Goal: Task Accomplishment & Management: Use online tool/utility

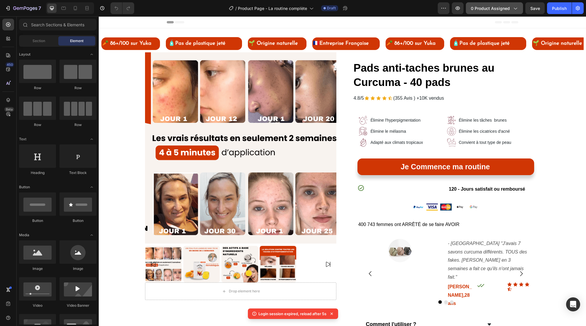
click at [483, 10] on span "0 product assigned" at bounding box center [489, 8] width 39 height 6
click at [496, 9] on span "0 product assigned" at bounding box center [489, 8] width 39 height 6
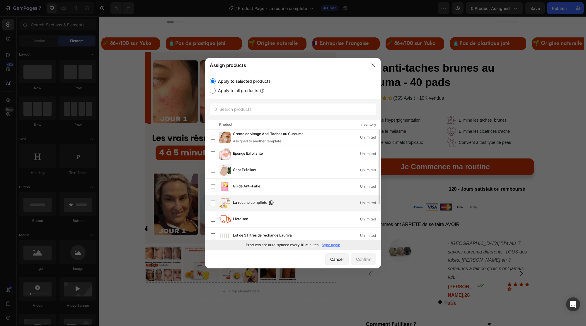
click at [239, 205] on span "La routine compl!ète" at bounding box center [250, 203] width 34 height 6
click at [326, 246] on p "Sync again" at bounding box center [330, 245] width 18 height 5
click at [363, 259] on div "Confirm" at bounding box center [363, 259] width 15 height 6
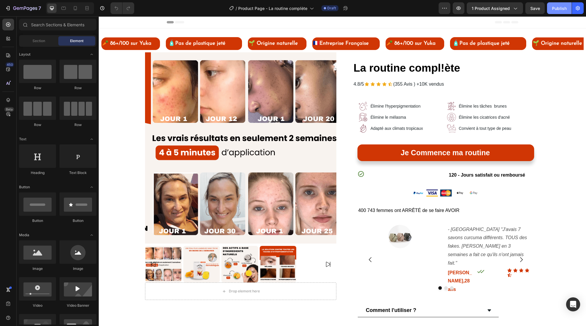
click at [556, 6] on div "Publish" at bounding box center [559, 8] width 15 height 6
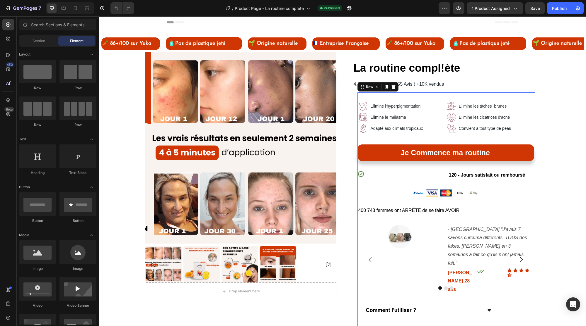
click at [393, 139] on div "Image Élimine l'hyperpigmentation Text Block Row Image Élimine les tâches brune…" at bounding box center [445, 249] width 177 height 297
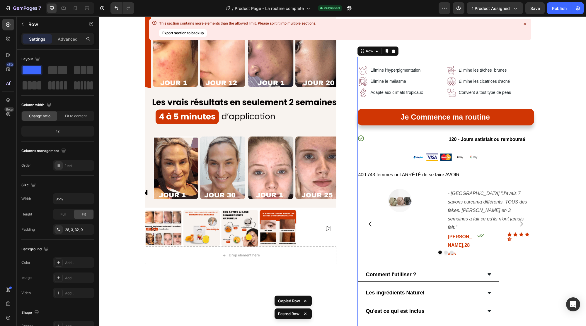
scroll to position [351, 0]
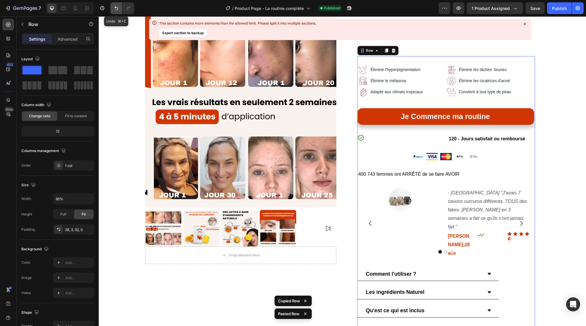
click at [113, 8] on icon "Undo/Redo" at bounding box center [116, 8] width 6 height 6
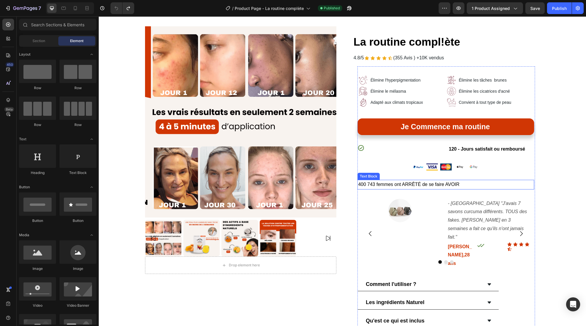
scroll to position [0, 0]
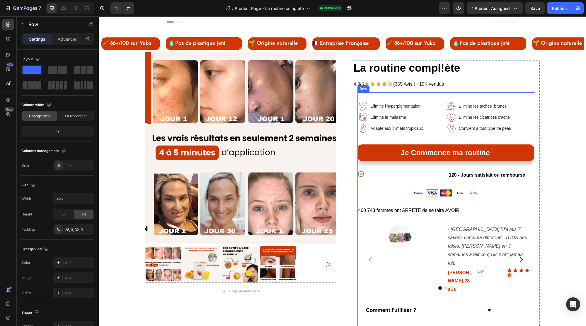
click at [408, 140] on div "Image Élimine l'hyperpigmentation Text Block Row Image Élimine les tâches brune…" at bounding box center [445, 249] width 177 height 297
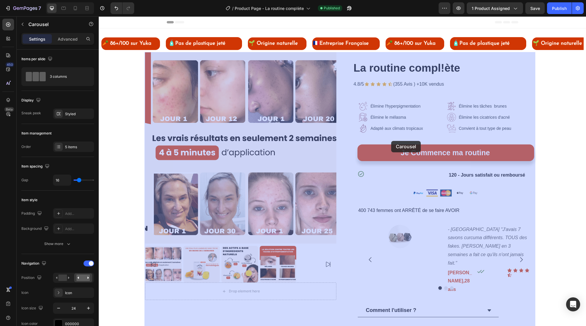
drag, startPoint x: 360, startPoint y: 129, endPoint x: 391, endPoint y: 141, distance: 33.2
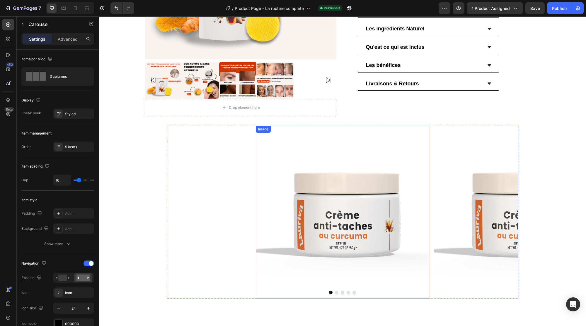
scroll to position [286, 0]
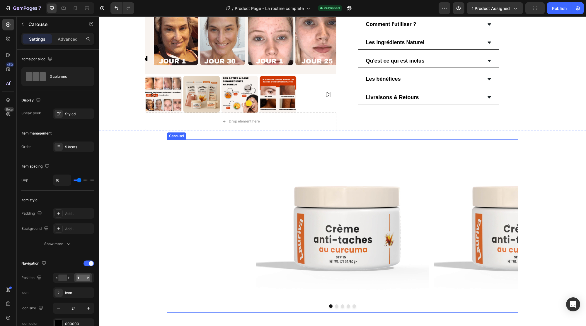
click at [182, 140] on div "Image Image Image Image Image" at bounding box center [342, 226] width 351 height 173
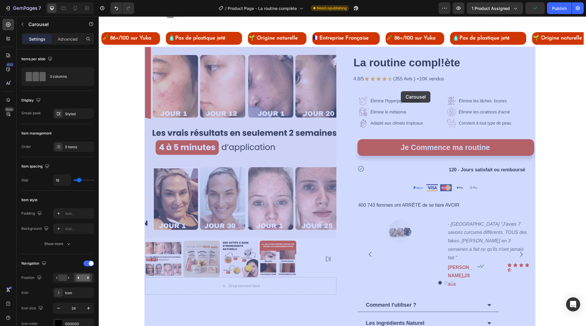
scroll to position [0, 0]
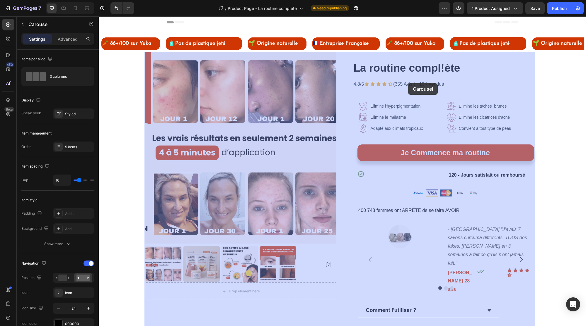
drag, startPoint x: 168, startPoint y: 115, endPoint x: 178, endPoint y: 44, distance: 71.3
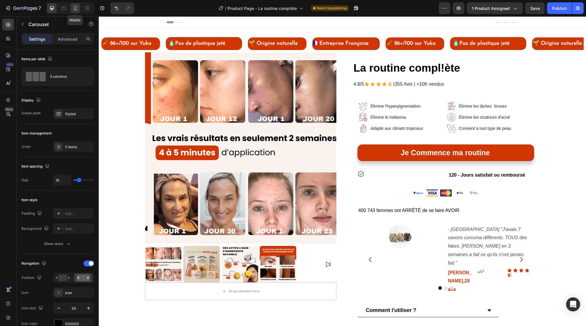
click at [76, 8] on icon at bounding box center [75, 8] width 6 height 6
type input "80%"
type input "5"
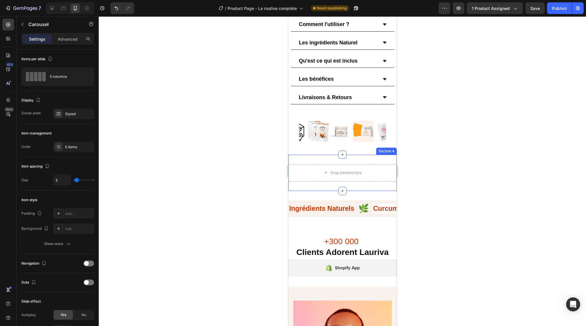
scroll to position [368, 0]
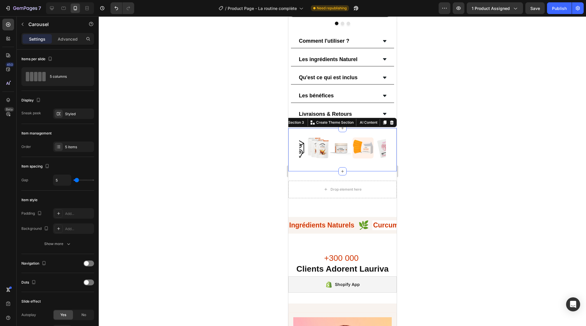
click at [358, 128] on div "Image Image Image Image Image Carousel Section 3 You can create reusable sectio…" at bounding box center [342, 149] width 108 height 43
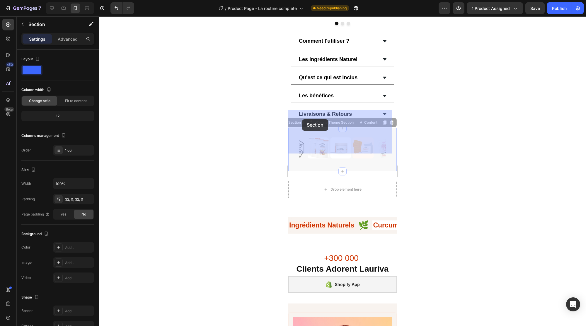
drag, startPoint x: 296, startPoint y: 104, endPoint x: 303, endPoint y: 118, distance: 15.7
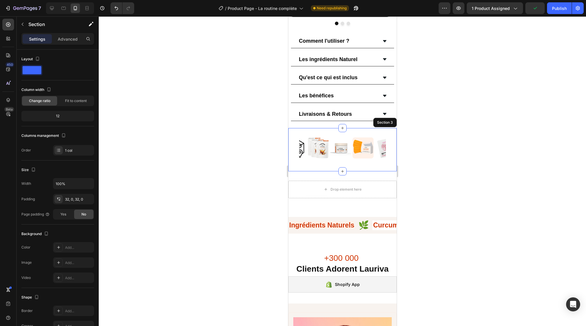
click at [348, 128] on div "Image Image Image Image Image Carousel Section 3" at bounding box center [342, 149] width 108 height 43
click at [323, 138] on div "Image" at bounding box center [317, 148] width 21 height 21
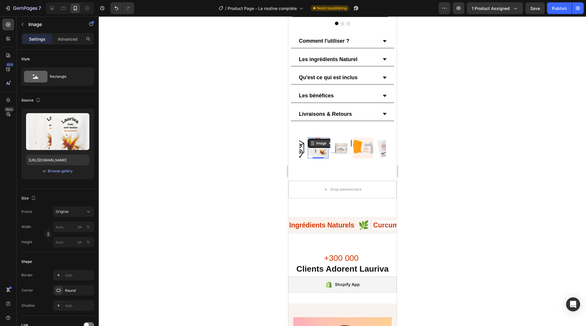
click at [323, 141] on div "Image" at bounding box center [320, 143] width 13 height 5
click at [318, 153] on div "Carousel" at bounding box center [318, 155] width 17 height 4
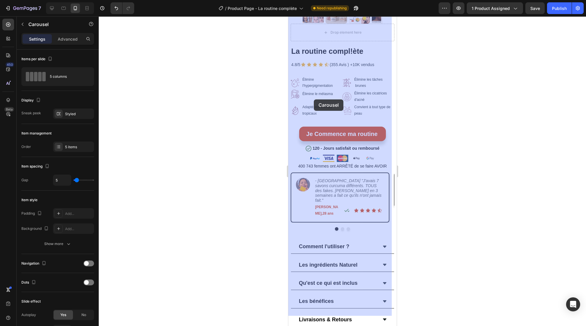
scroll to position [156, 0]
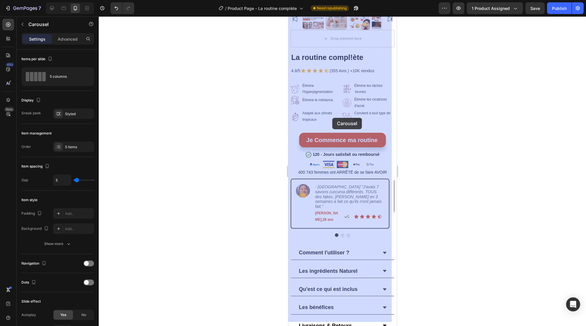
drag, startPoint x: 304, startPoint y: 113, endPoint x: 332, endPoint y: 118, distance: 28.3
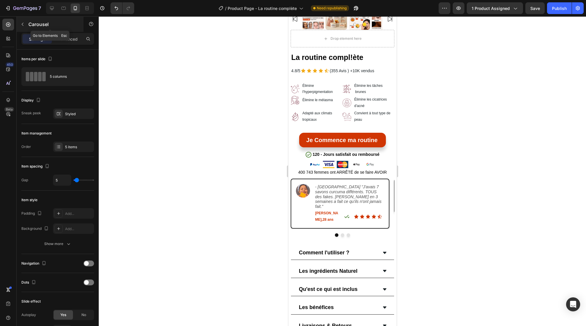
click at [22, 25] on icon "button" at bounding box center [22, 24] width 5 height 5
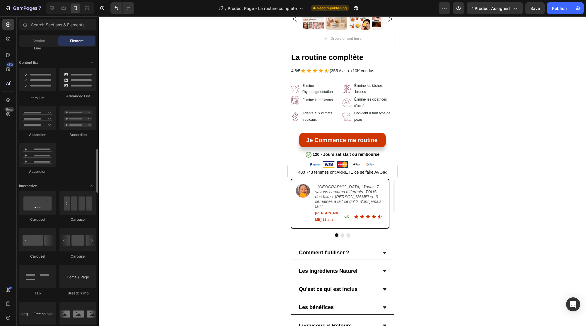
scroll to position [480, 0]
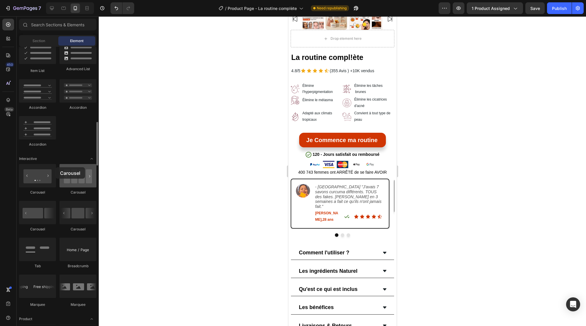
drag, startPoint x: 75, startPoint y: 180, endPoint x: 59, endPoint y: 172, distance: 17.9
click at [55, 167] on div "Carousel [GEOGRAPHIC_DATA] [GEOGRAPHIC_DATA] [GEOGRAPHIC_DATA] Tab Breadcrumb […" at bounding box center [57, 238] width 77 height 149
drag, startPoint x: 78, startPoint y: 217, endPoint x: 58, endPoint y: 162, distance: 59.0
click at [558, 6] on div "Publish" at bounding box center [559, 8] width 15 height 6
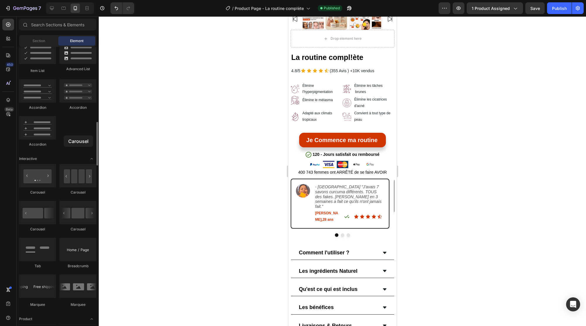
drag, startPoint x: 77, startPoint y: 179, endPoint x: 63, endPoint y: 137, distance: 44.9
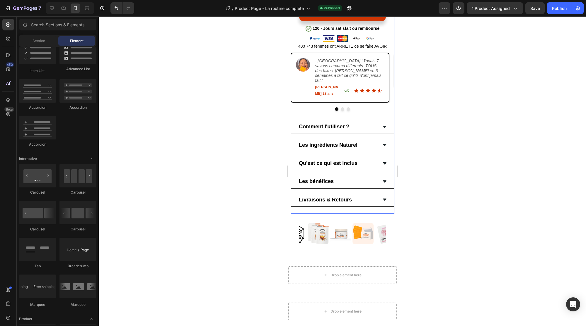
scroll to position [336, 0]
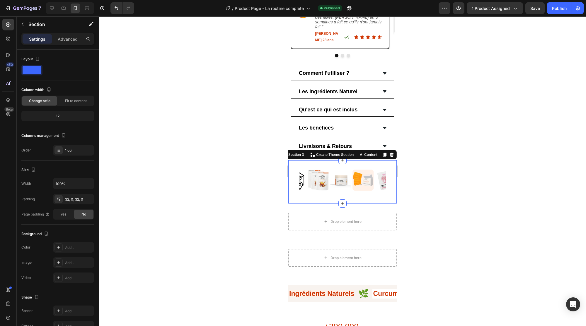
click at [295, 160] on div "Image Image Image Image Image Carousel Section 3 You can create reusable sectio…" at bounding box center [342, 181] width 108 height 43
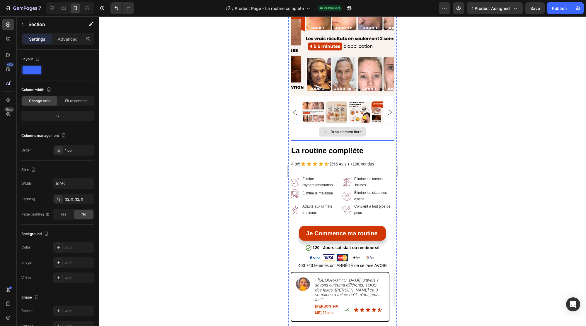
scroll to position [59, 0]
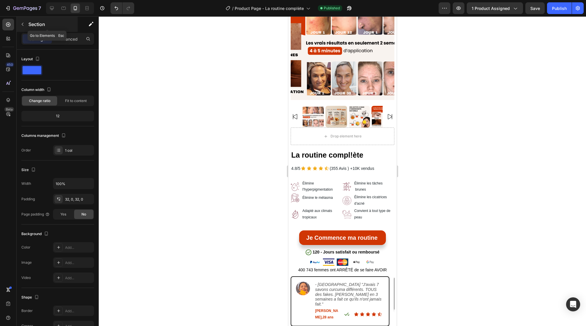
click at [25, 25] on icon "button" at bounding box center [22, 24] width 5 height 5
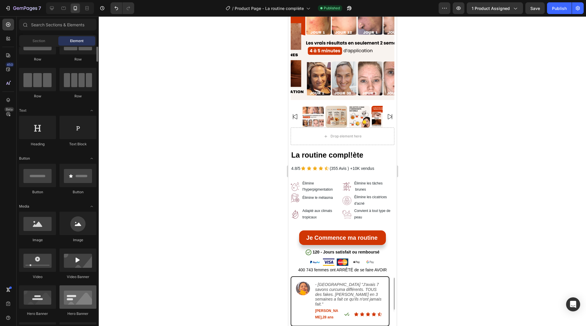
scroll to position [0, 0]
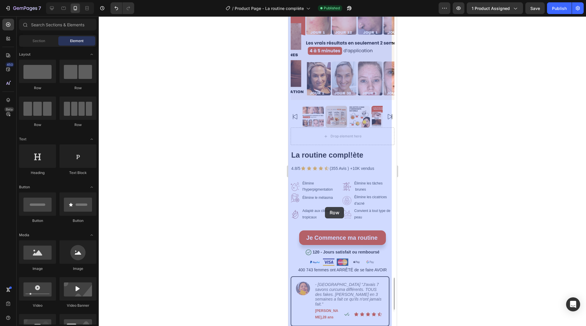
drag, startPoint x: 323, startPoint y: 87, endPoint x: 325, endPoint y: 207, distance: 120.6
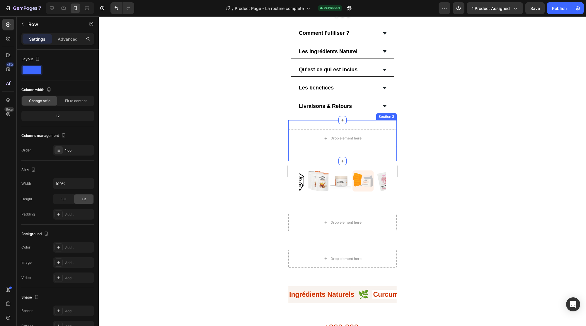
scroll to position [376, 0]
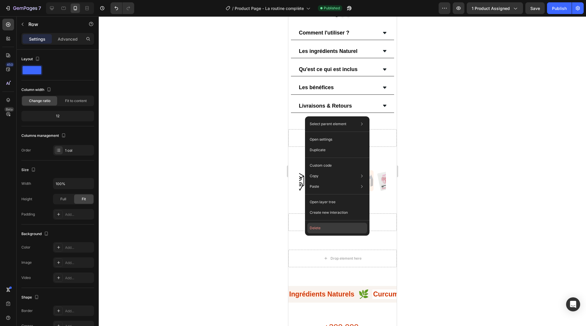
drag, startPoint x: 322, startPoint y: 227, endPoint x: 34, endPoint y: 210, distance: 288.5
click at [322, 227] on button "Delete" at bounding box center [337, 228] width 60 height 11
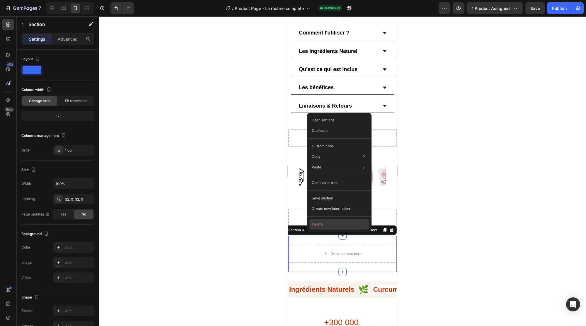
click at [317, 225] on button "Delete" at bounding box center [339, 224] width 60 height 11
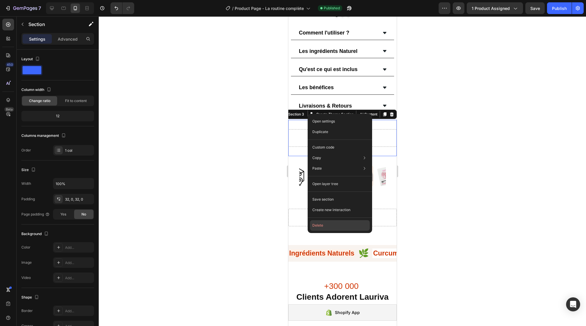
click at [319, 226] on button "Delete" at bounding box center [340, 225] width 60 height 11
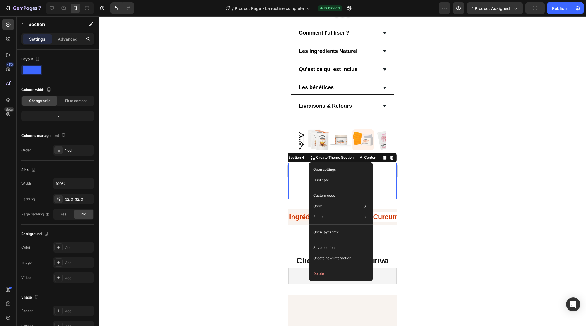
drag, startPoint x: 63, startPoint y: 215, endPoint x: 415, endPoint y: 139, distance: 360.0
click at [323, 273] on button "Delete" at bounding box center [341, 274] width 60 height 11
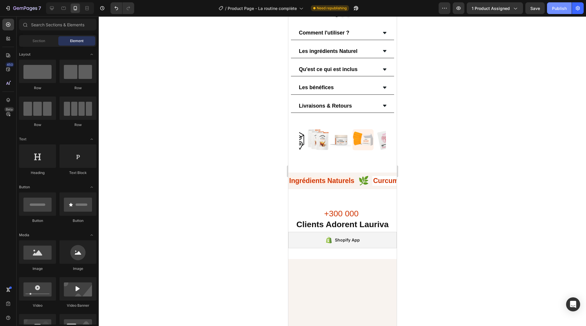
click at [557, 6] on div "Publish" at bounding box center [559, 8] width 15 height 6
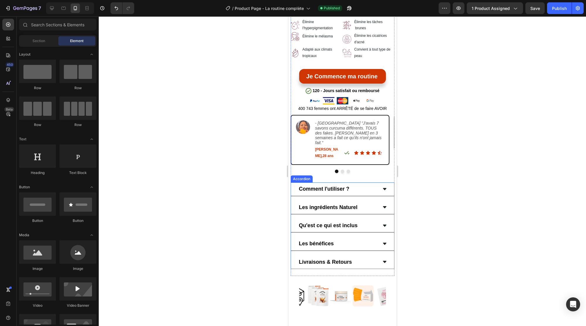
scroll to position [242, 0]
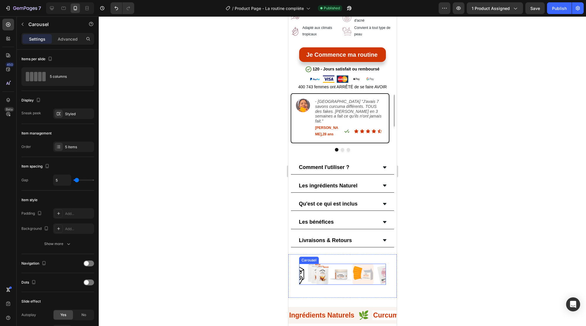
click at [306, 264] on div "Image Image Image Image Image" at bounding box center [342, 274] width 87 height 21
click at [23, 26] on icon "button" at bounding box center [22, 24] width 5 height 5
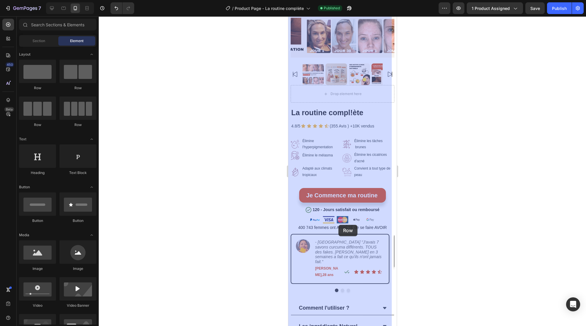
scroll to position [101, 0]
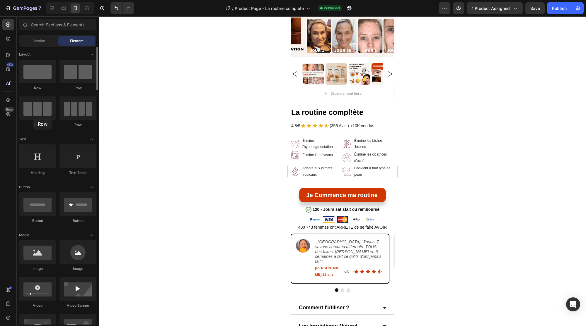
drag, startPoint x: 70, startPoint y: 78, endPoint x: 42, endPoint y: 87, distance: 29.6
click at [31, 145] on div "Row Row Row Row" at bounding box center [57, 163] width 77 height 36
